Goal: Task Accomplishment & Management: Manage account settings

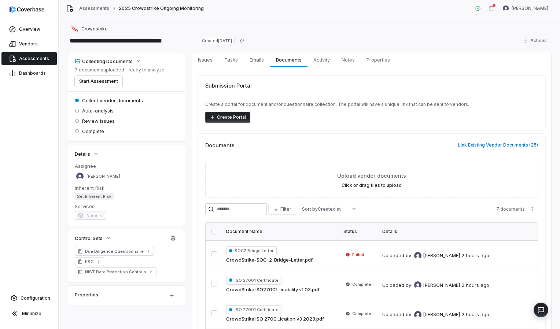
scroll to position [147, 0]
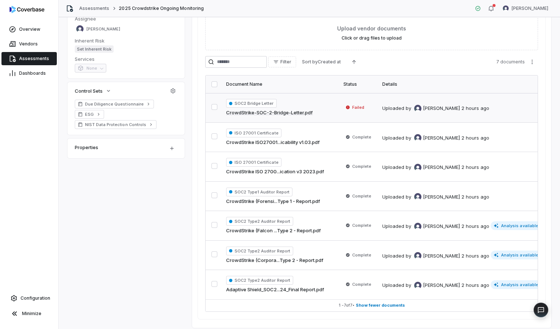
click at [351, 107] on span "Failed" at bounding box center [355, 107] width 23 height 7
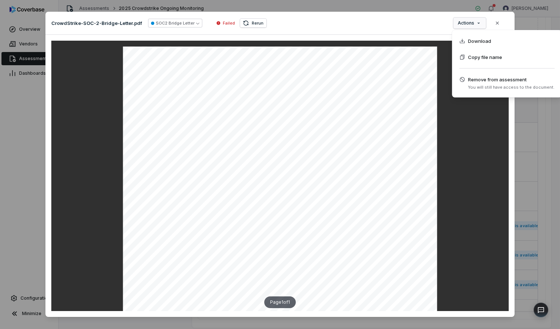
click at [475, 18] on div "Document Preview CrowdStrike-SOC-2-Bridge-Letter.pdf SOC2 Bridge Letter Failed …" at bounding box center [280, 168] width 560 height 337
click at [480, 26] on div "Document Preview CrowdStrike-SOC-2-Bridge-Letter.pdf SOC2 Bridge Letter Failed …" at bounding box center [280, 168] width 560 height 337
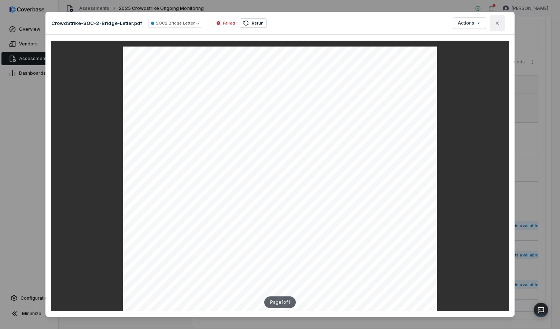
click at [498, 19] on button "Close" at bounding box center [497, 22] width 15 height 15
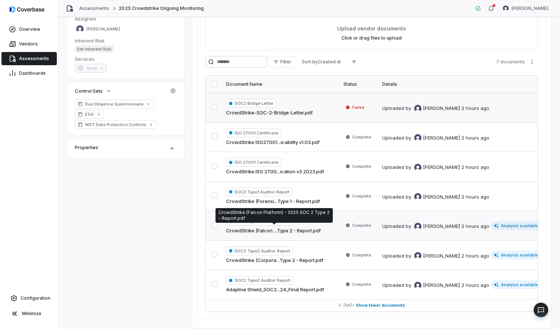
click at [278, 229] on link "CrowdStrike (Falcon ...Type 2 - Report.pdf" at bounding box center [273, 230] width 95 height 7
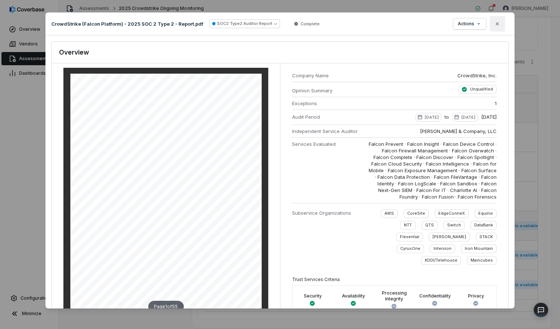
click at [499, 27] on button "Close" at bounding box center [497, 23] width 15 height 15
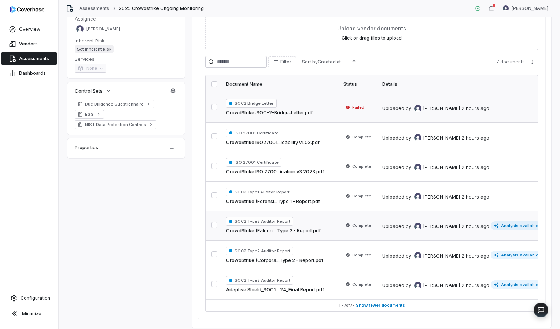
click at [285, 110] on link "CrowdStrike-SOC-2-Bridge-Letter.pdf" at bounding box center [269, 112] width 87 height 7
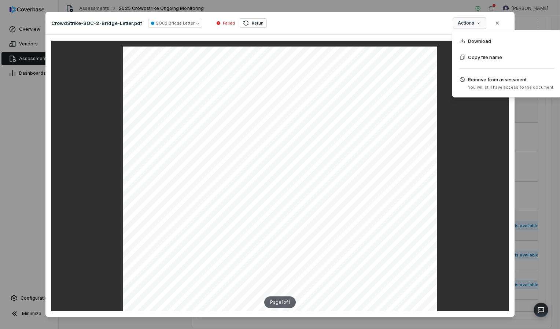
click at [478, 23] on div "Document Preview CrowdStrike-SOC-2-Bridge-Letter.pdf SOC2 Bridge Letter Failed …" at bounding box center [280, 168] width 560 height 337
click at [496, 24] on div "Document Preview CrowdStrike-SOC-2-Bridge-Letter.pdf SOC2 Bridge Letter Failed …" at bounding box center [280, 168] width 560 height 337
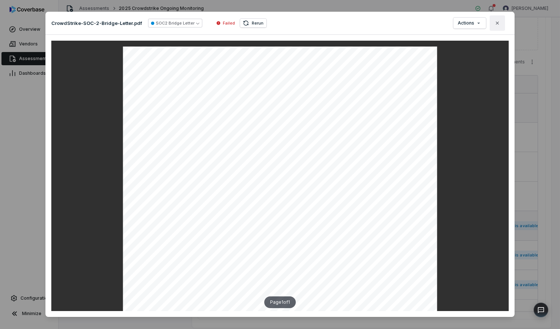
click at [496, 21] on icon "button" at bounding box center [498, 23] width 6 height 6
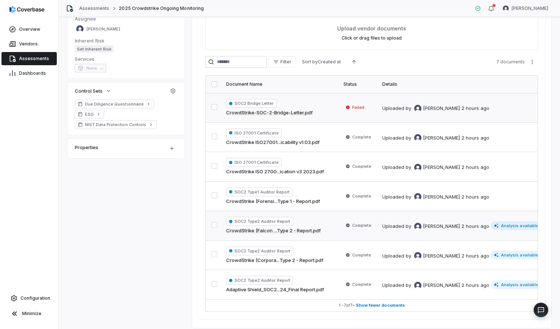
click at [526, 106] on div "Uploaded by [PERSON_NAME] 2 hours ago" at bounding box center [462, 107] width 158 height 9
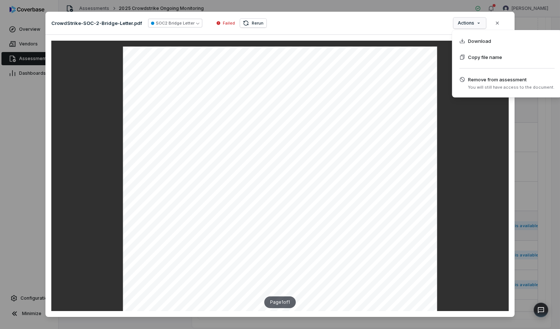
click at [478, 21] on div "Document Preview CrowdStrike-SOC-2-Bridge-Letter.pdf SOC2 Bridge Letter Failed …" at bounding box center [280, 168] width 560 height 337
click at [486, 85] on span "You will still have access to the document." at bounding box center [511, 88] width 87 height 6
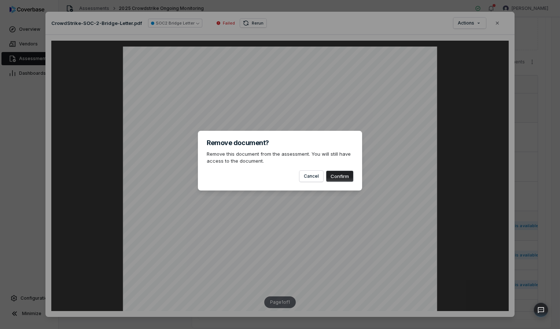
click at [343, 179] on button "Confirm" at bounding box center [339, 176] width 27 height 11
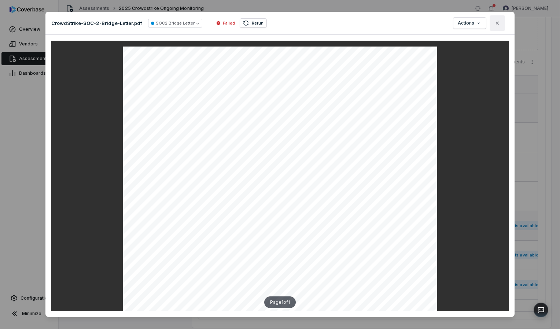
click at [495, 23] on icon "button" at bounding box center [498, 23] width 6 height 6
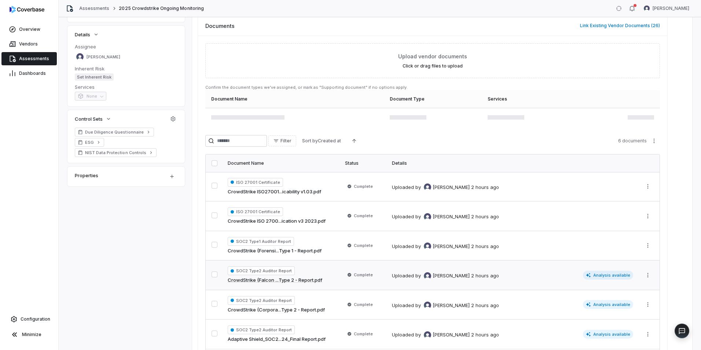
scroll to position [127, 0]
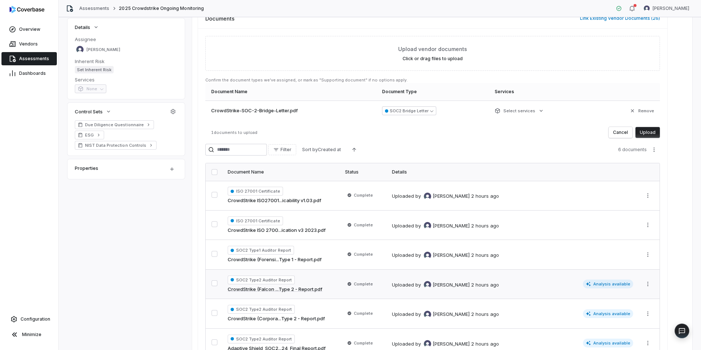
click at [560, 134] on button "Upload" at bounding box center [648, 132] width 25 height 11
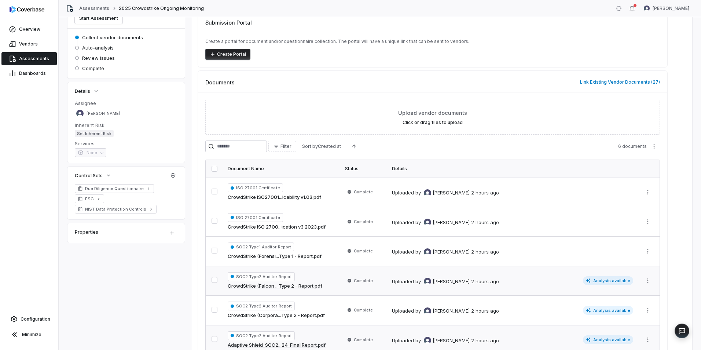
scroll to position [46, 0]
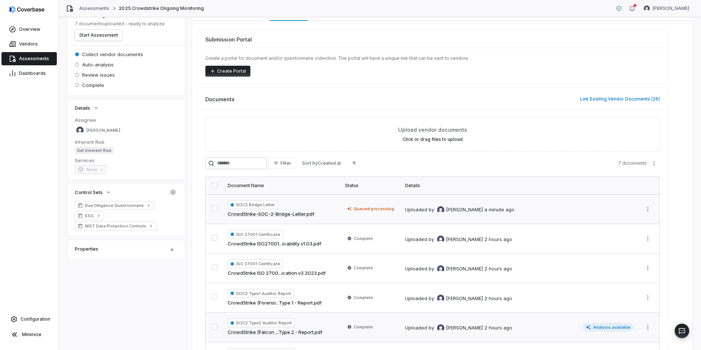
click at [259, 210] on div "SOC2 Bridge Letter CrowdStrike-SOC-2-Bridge-Letter.pdf" at bounding box center [282, 209] width 109 height 18
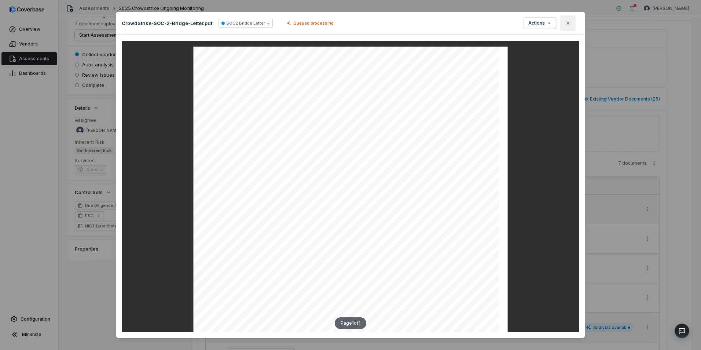
click at [560, 24] on icon "button" at bounding box center [568, 23] width 6 height 6
